Goal: Information Seeking & Learning: Check status

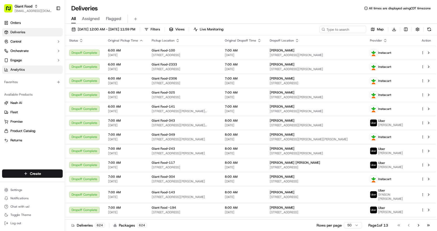
click at [27, 68] on link "Analytics" at bounding box center [32, 70] width 61 height 8
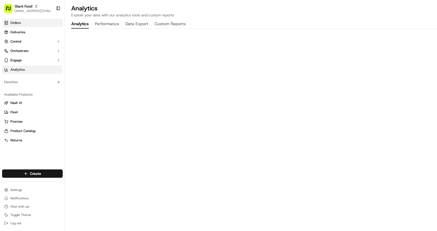
click at [27, 22] on link "Orders" at bounding box center [32, 23] width 61 height 8
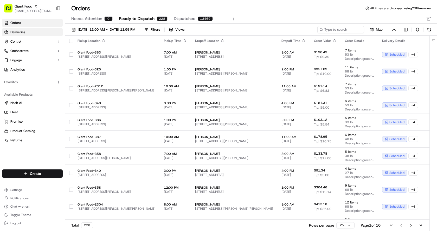
click at [23, 33] on span "Deliveries" at bounding box center [17, 32] width 15 height 5
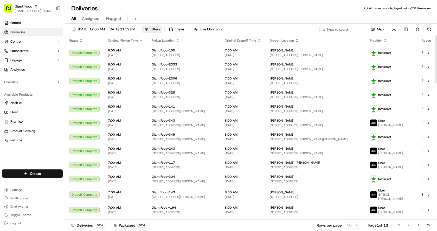
click at [162, 27] on button "Filters" at bounding box center [152, 29] width 20 height 7
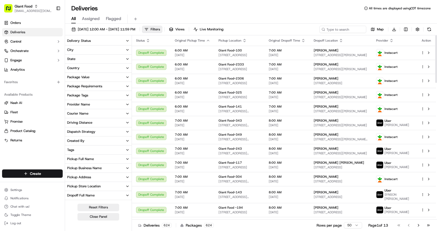
click at [120, 38] on button "Delivery Status" at bounding box center [98, 40] width 67 height 9
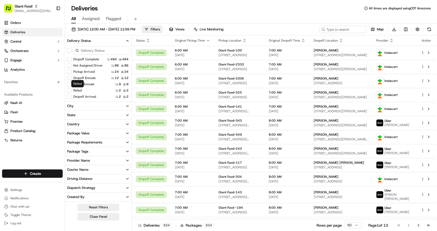
click at [79, 91] on label "Failed" at bounding box center [77, 90] width 8 height 4
click at [71, 91] on button "Failed" at bounding box center [69, 90] width 4 height 4
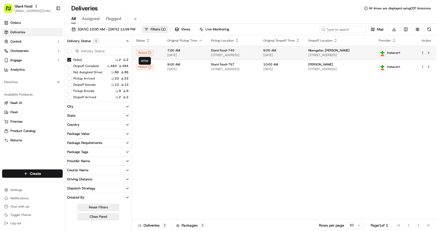
click at [148, 54] on icon at bounding box center [150, 53] width 4 height 4
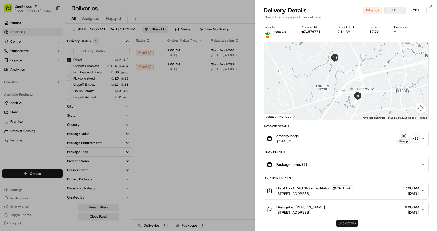
click at [347, 223] on button "See details" at bounding box center [347, 223] width 22 height 7
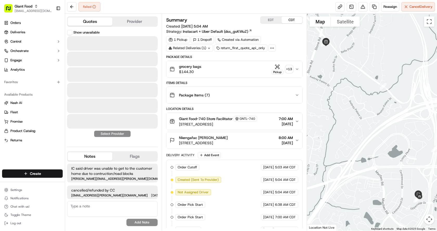
click at [94, 21] on button "Quotes" at bounding box center [90, 21] width 45 height 8
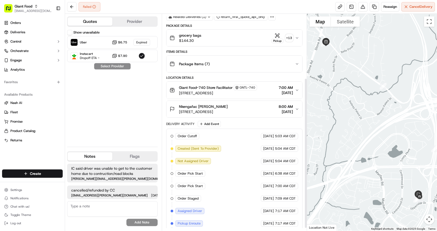
scroll to position [96, 0]
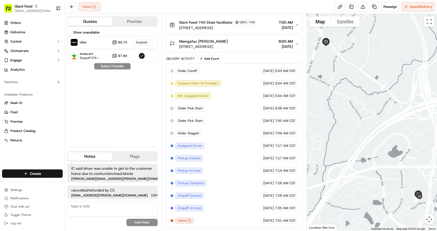
click at [70, 32] on button "Show unavailable" at bounding box center [69, 32] width 5 height 5
click at [133, 24] on button "Provider" at bounding box center [134, 21] width 45 height 8
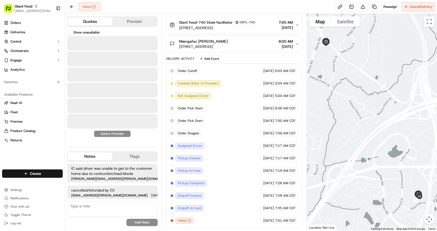
click at [95, 24] on button "Quotes" at bounding box center [90, 21] width 45 height 8
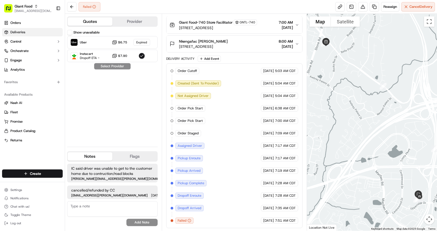
drag, startPoint x: 15, startPoint y: 33, endPoint x: 22, endPoint y: 32, distance: 7.4
click at [15, 33] on span "Deliveries" at bounding box center [17, 32] width 15 height 5
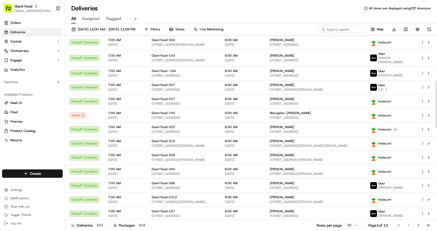
scroll to position [182, 0]
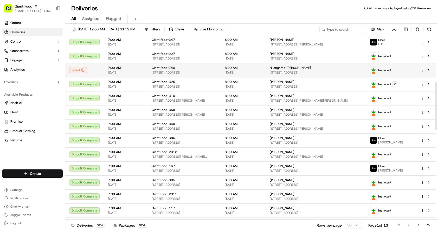
click at [93, 70] on div "Failed" at bounding box center [84, 70] width 30 height 6
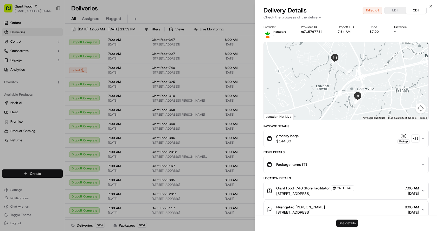
click at [339, 223] on button "See details" at bounding box center [347, 223] width 22 height 7
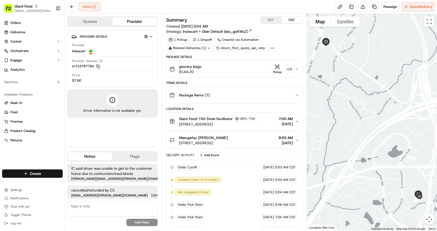
click at [94, 16] on div "Quotes Provider Provider Details Hidden ( 4 ) Provider Instacart Provider Deliv…" at bounding box center [113, 122] width 97 height 217
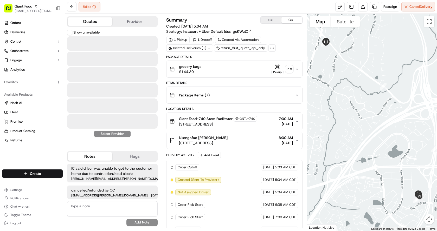
click at [94, 22] on button "Quotes" at bounding box center [90, 21] width 45 height 8
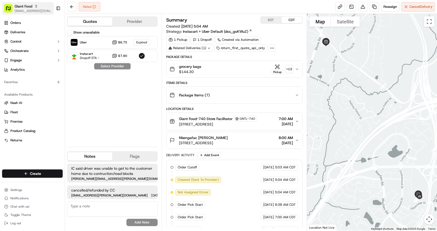
click at [37, 10] on span "mkenney@adusa.com" at bounding box center [33, 11] width 37 height 4
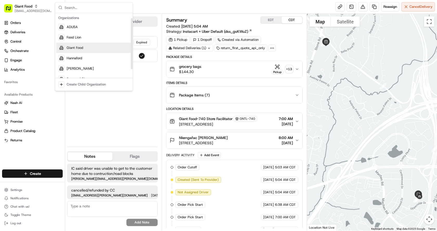
scroll to position [18, 0]
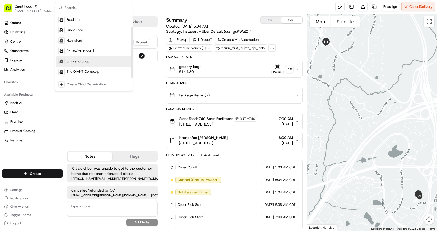
click at [81, 62] on span "Stop and Shop" at bounding box center [78, 61] width 23 height 5
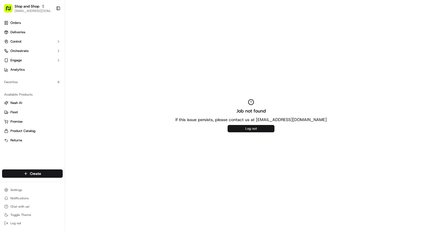
click at [255, 130] on button "Log out" at bounding box center [251, 128] width 47 height 7
